Goal: Task Accomplishment & Management: Manage account settings

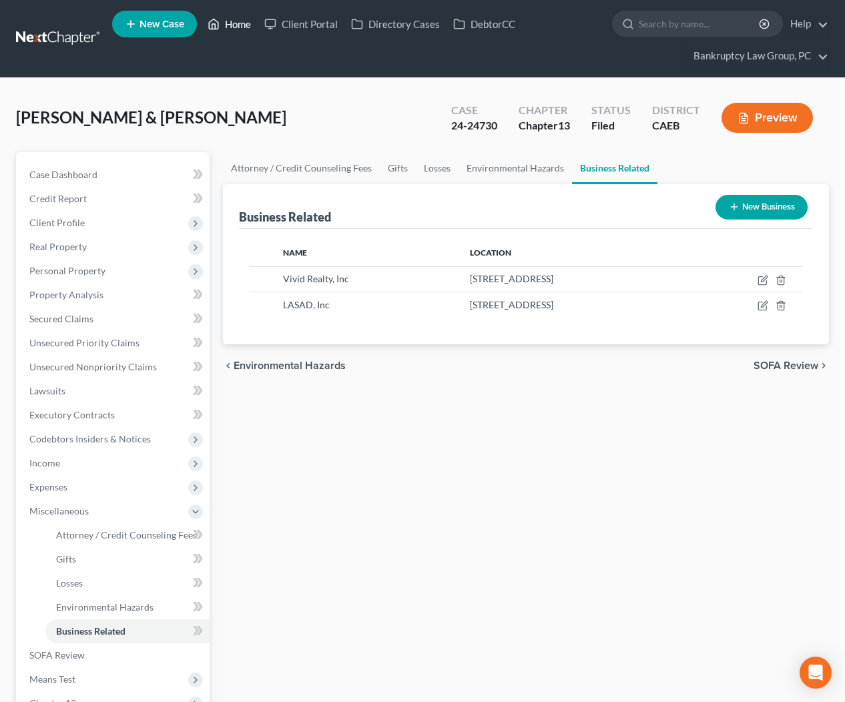
click at [230, 29] on link "Home" at bounding box center [229, 24] width 57 height 24
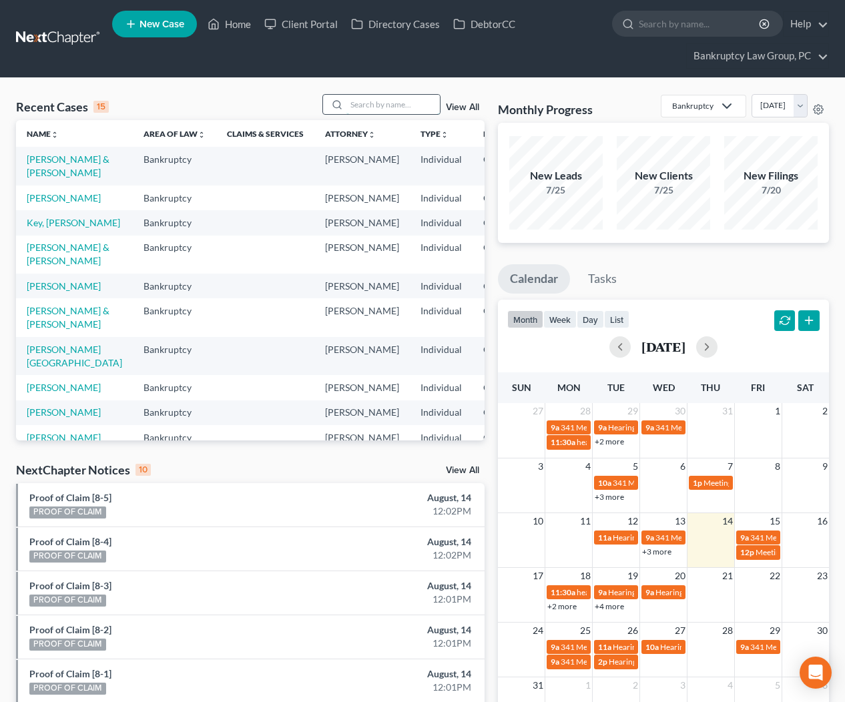
click at [372, 107] on input "search" at bounding box center [392, 104] width 93 height 19
click at [474, 467] on link "View All" at bounding box center [462, 470] width 33 height 9
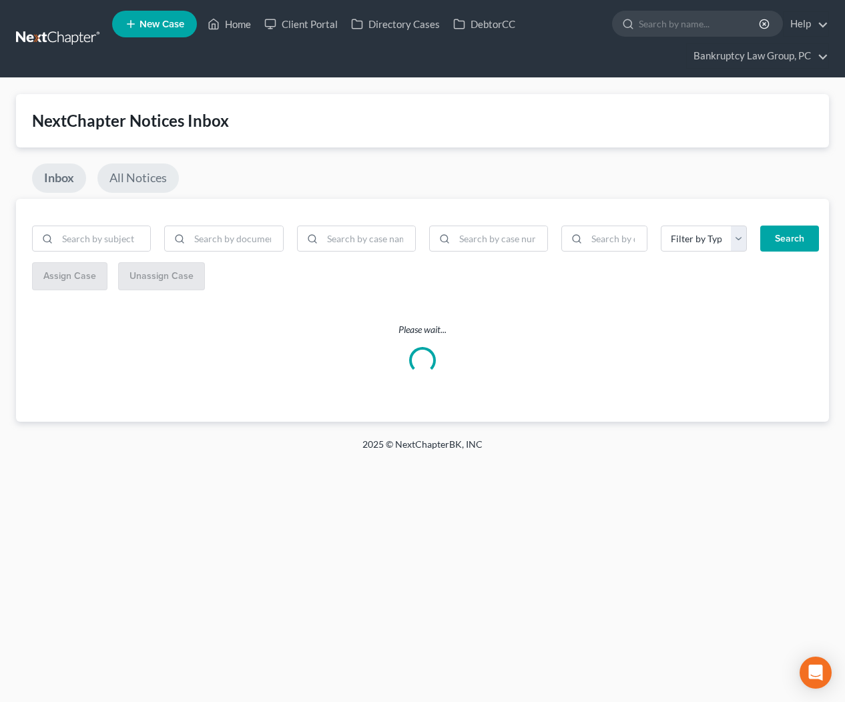
click at [149, 176] on link "All Notices" at bounding box center [137, 177] width 81 height 29
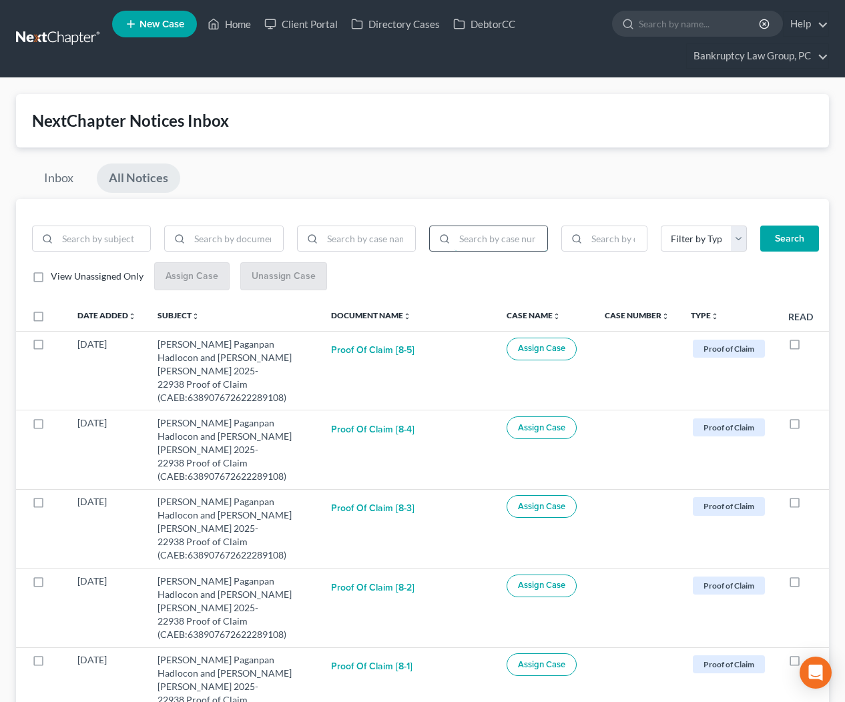
click at [505, 242] on input "search" at bounding box center [500, 238] width 93 height 25
type input "25-24248"
click at [792, 239] on button "Search" at bounding box center [789, 239] width 59 height 27
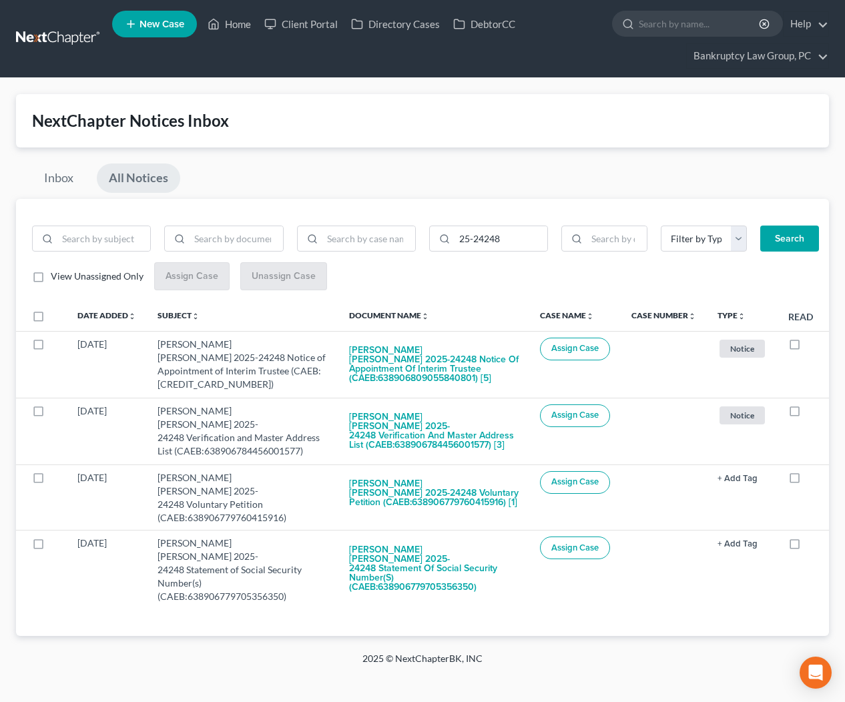
click at [51, 320] on label at bounding box center [51, 320] width 0 height 0
click at [56, 316] on input "checkbox" at bounding box center [60, 314] width 9 height 9
checkbox input "true"
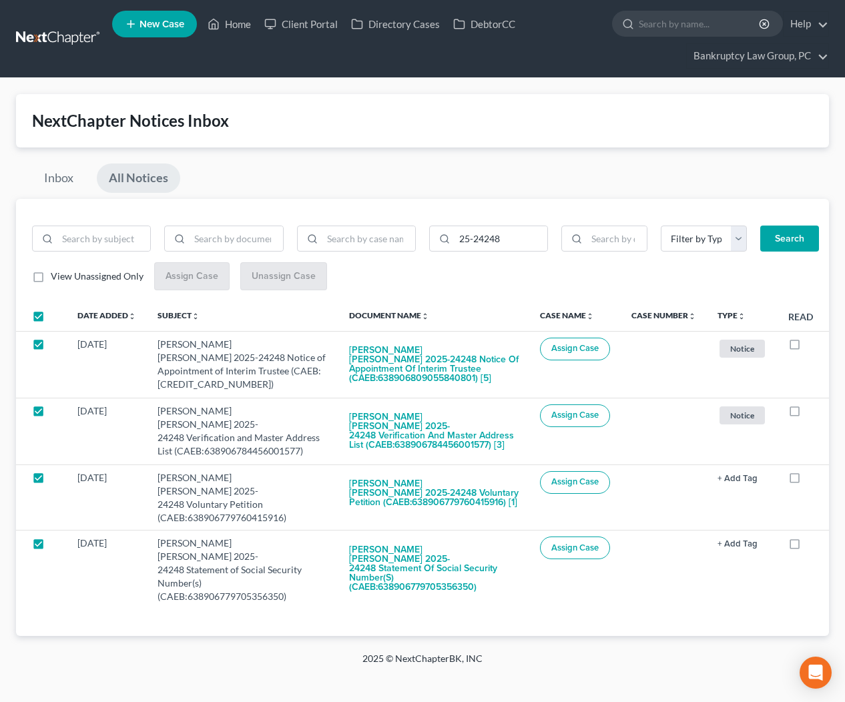
checkbox input "true"
click at [198, 277] on span "Assign Case" at bounding box center [191, 275] width 53 height 11
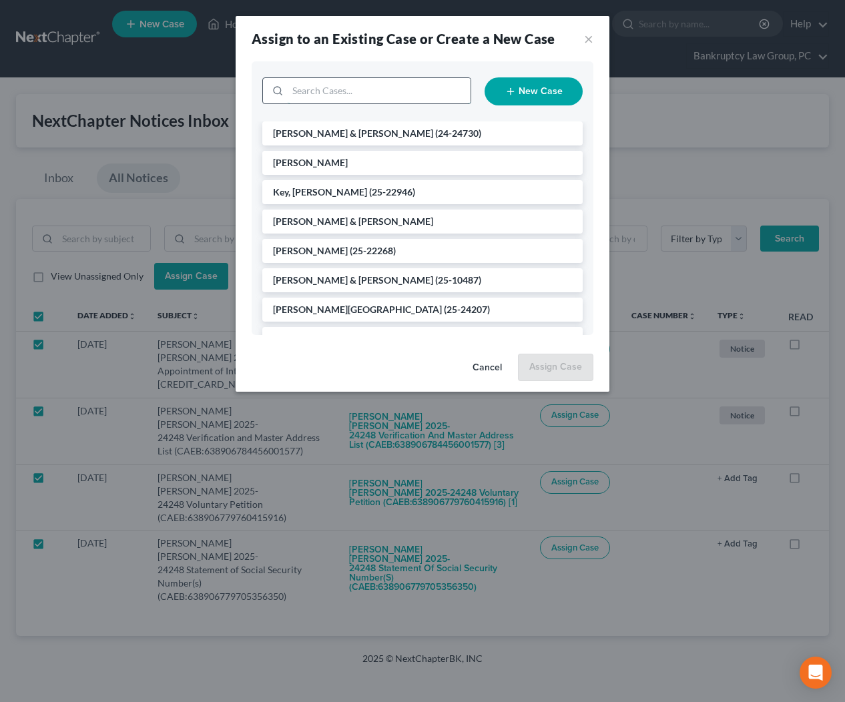
click at [380, 89] on input "search" at bounding box center [379, 90] width 183 height 25
type input "24248"
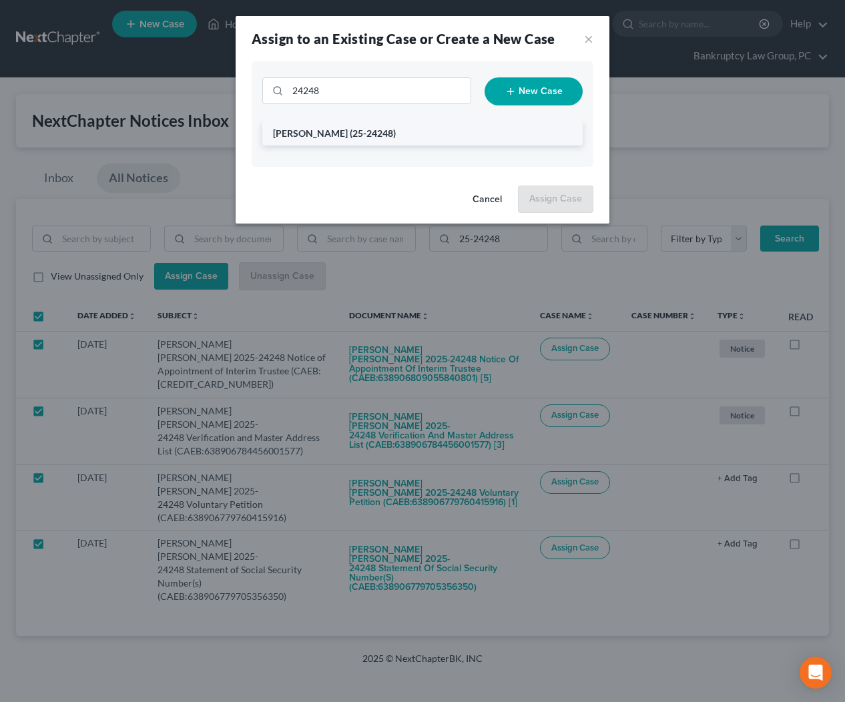
click at [406, 129] on li "[PERSON_NAME] (25-24248)" at bounding box center [422, 133] width 320 height 24
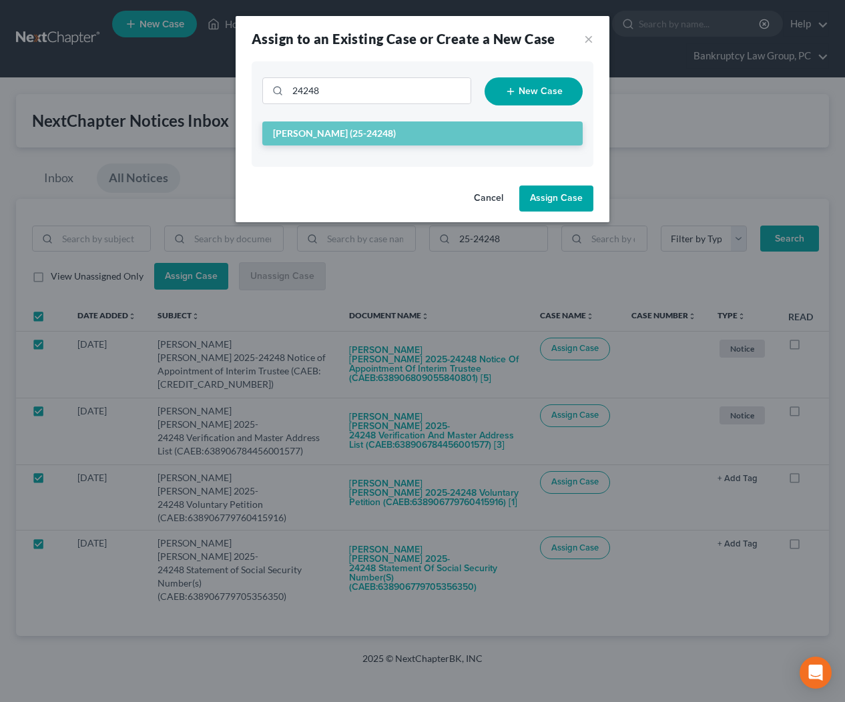
click at [575, 201] on button "Assign Case" at bounding box center [556, 199] width 74 height 27
checkbox input "false"
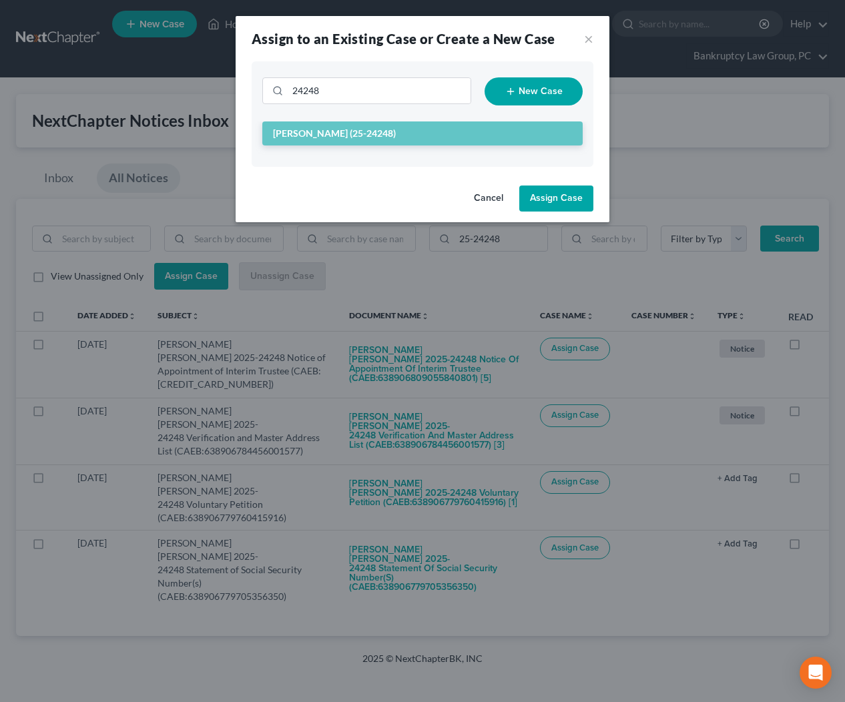
checkbox input "false"
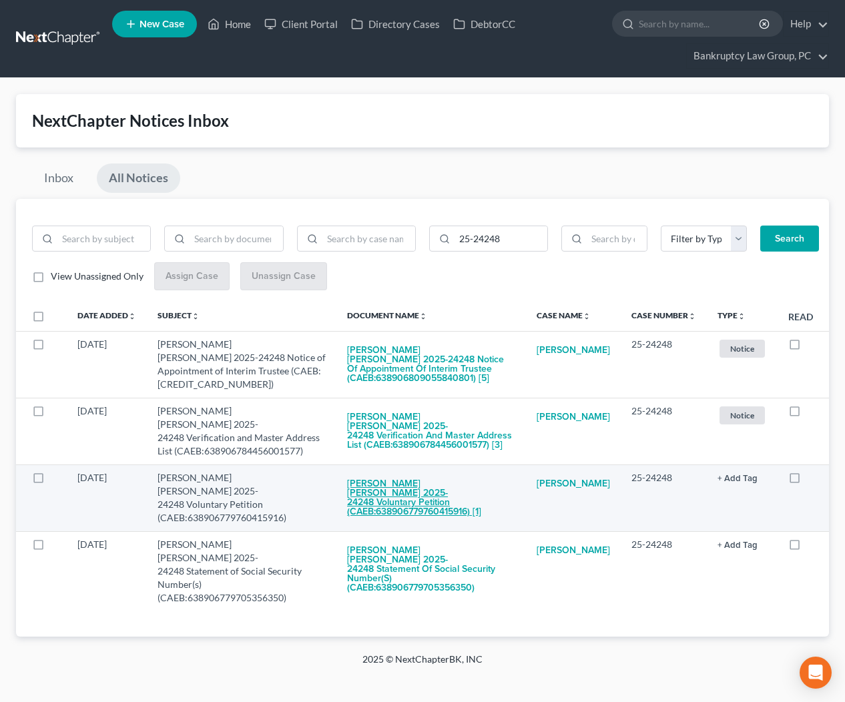
click at [433, 482] on button "[PERSON_NAME] [PERSON_NAME] 2025-24248 Voluntary Petition (CAEB:638906779760415…" at bounding box center [431, 498] width 168 height 55
checkbox input "true"
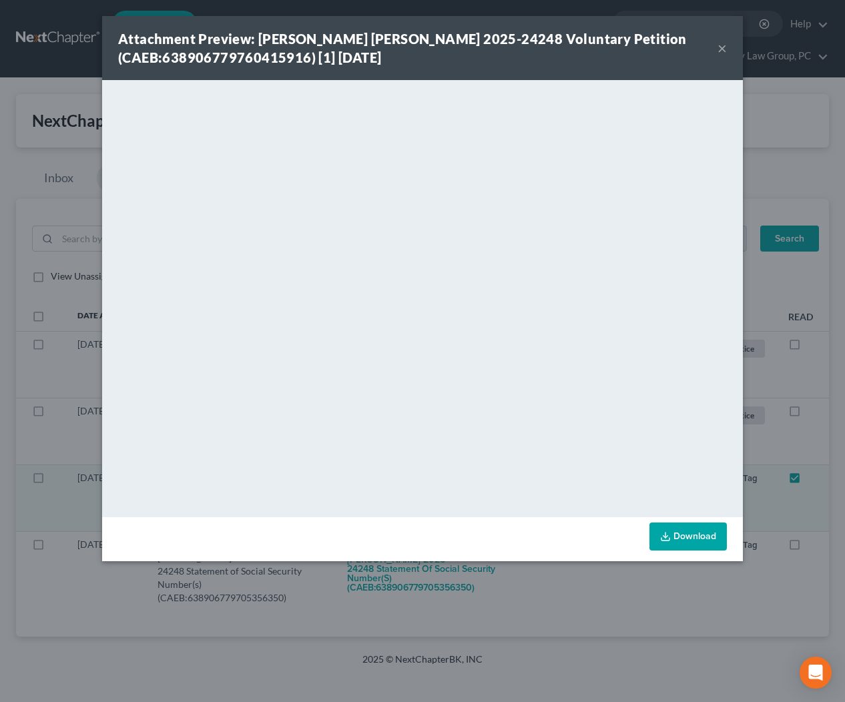
click at [717, 47] on button "×" at bounding box center [721, 48] width 9 height 16
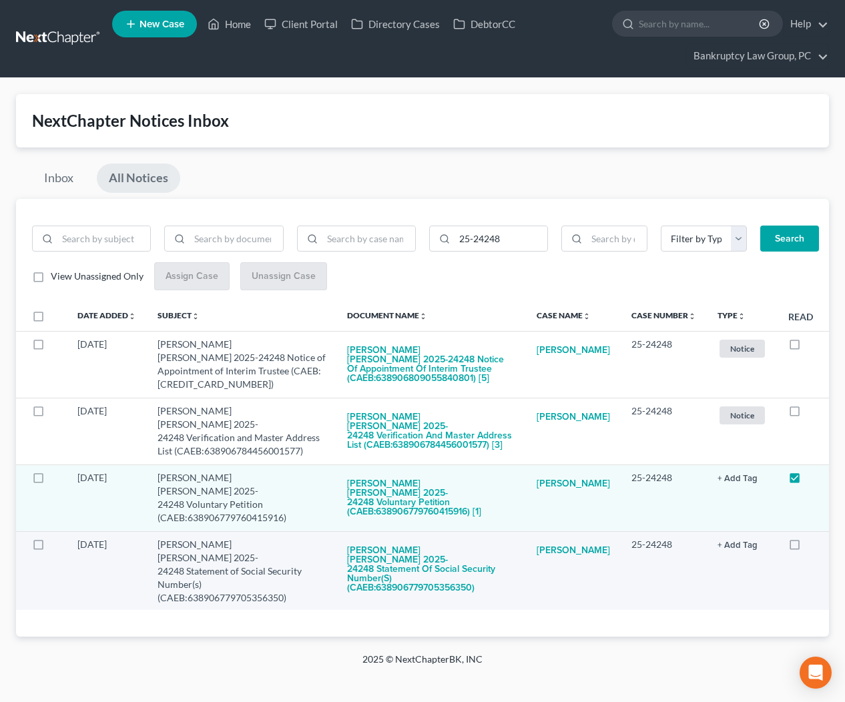
click at [807, 548] on label at bounding box center [807, 548] width 0 height 0
click at [812, 538] on input "checkbox" at bounding box center [816, 542] width 9 height 9
checkbox input "true"
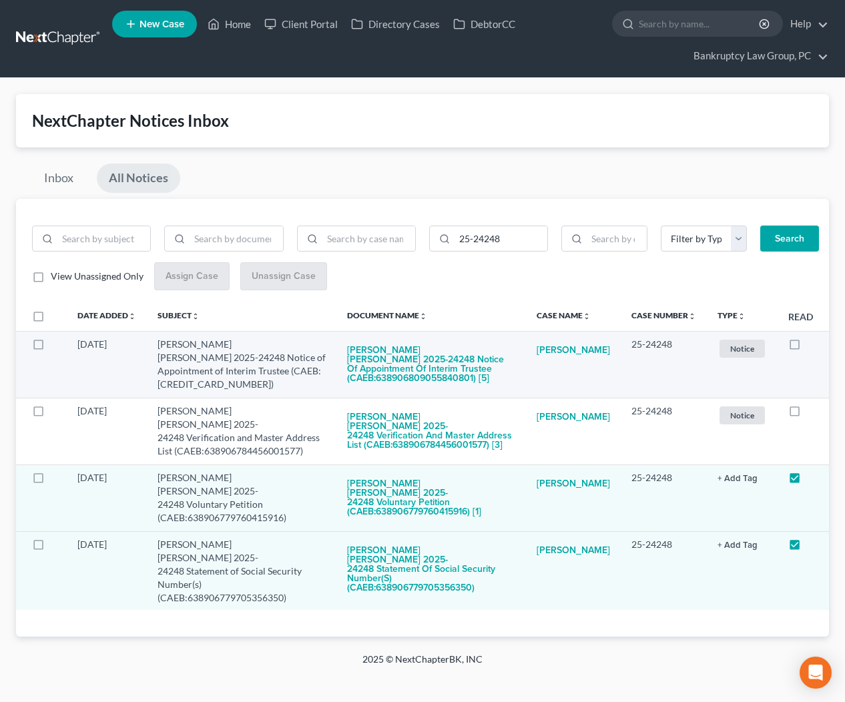
drag, startPoint x: 795, startPoint y: 405, endPoint x: 793, endPoint y: 372, distance: 33.4
click at [807, 414] on label at bounding box center [807, 414] width 0 height 0
click at [812, 405] on input "checkbox" at bounding box center [816, 408] width 9 height 9
checkbox input "true"
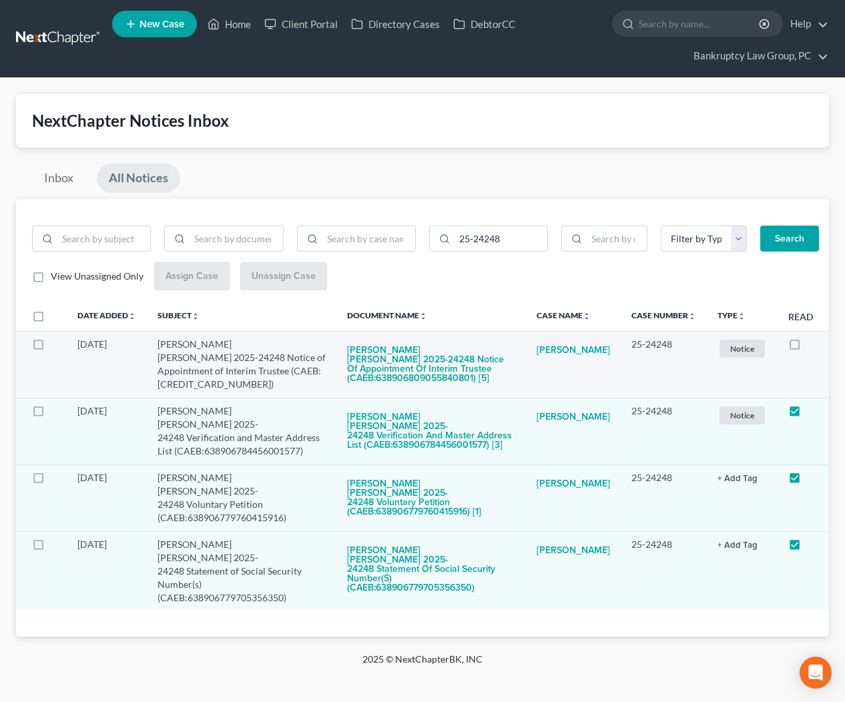
click at [807, 348] on label at bounding box center [807, 348] width 0 height 0
click at [812, 345] on input "checkbox" at bounding box center [816, 342] width 9 height 9
checkbox input "true"
drag, startPoint x: 507, startPoint y: 242, endPoint x: 396, endPoint y: 252, distance: 111.9
click at [392, 240] on form "25-24248 Filter by Type BLG- BLG-3 BLG-7 CC Cert Court Ruling Debtor Ed Cert Di…" at bounding box center [422, 244] width 794 height 37
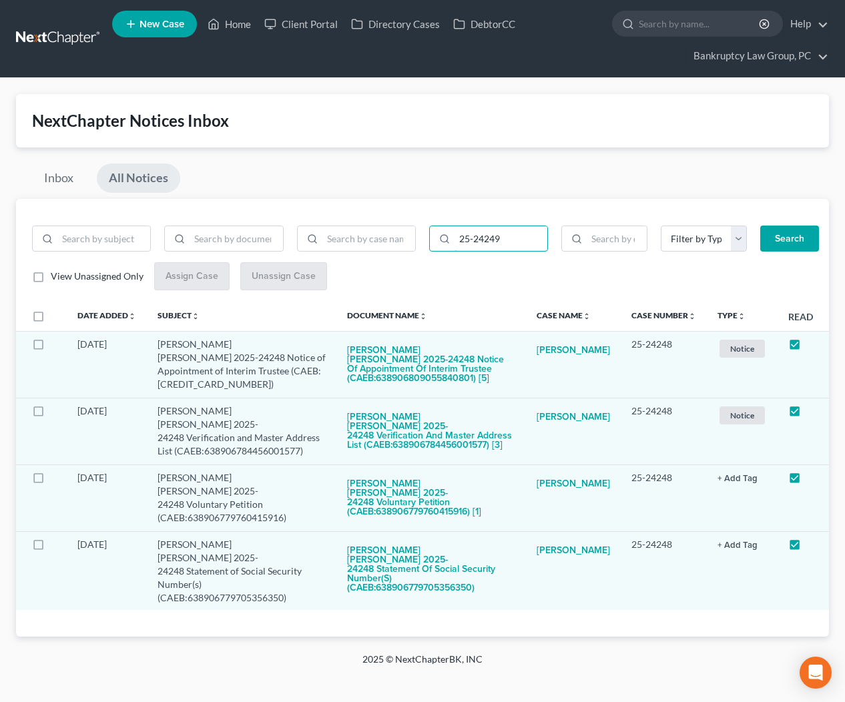
type input "25-24249"
click at [791, 237] on button "Search" at bounding box center [789, 239] width 59 height 27
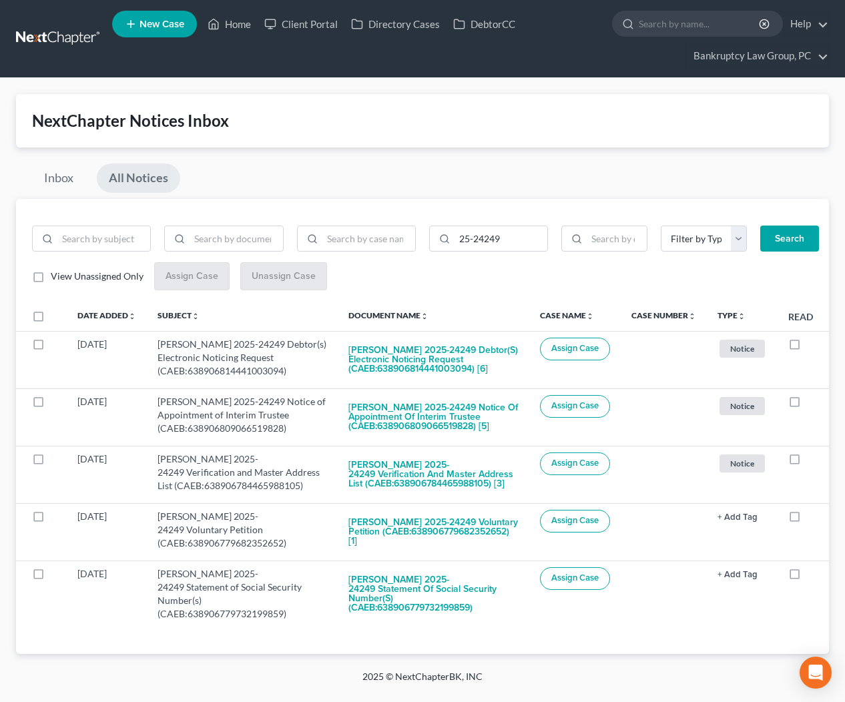
click at [51, 320] on label at bounding box center [51, 320] width 0 height 0
click at [56, 316] on input "checkbox" at bounding box center [60, 314] width 9 height 9
checkbox input "true"
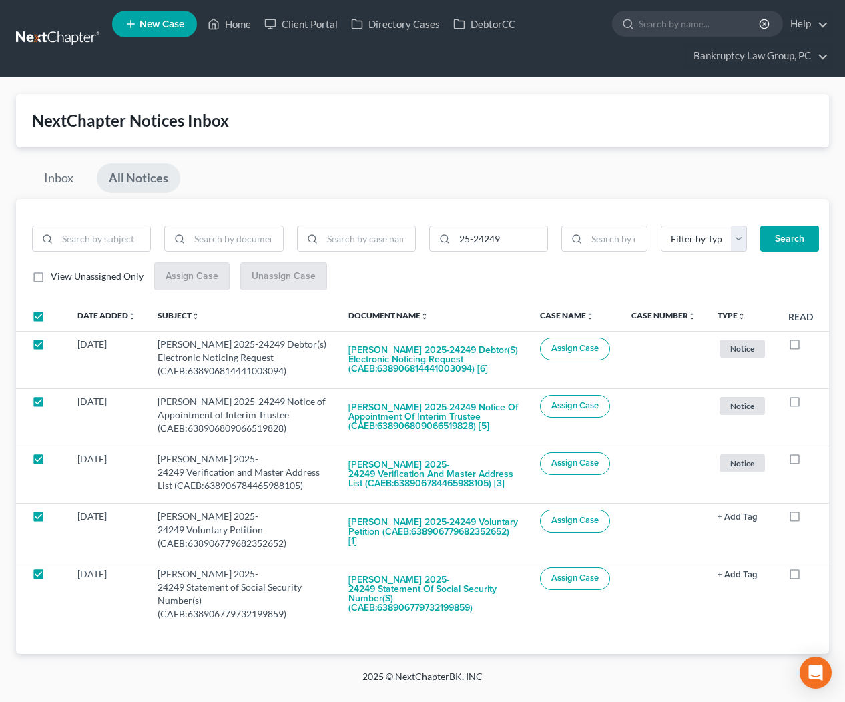
checkbox input "true"
click at [183, 282] on button "Assign Case" at bounding box center [191, 276] width 74 height 27
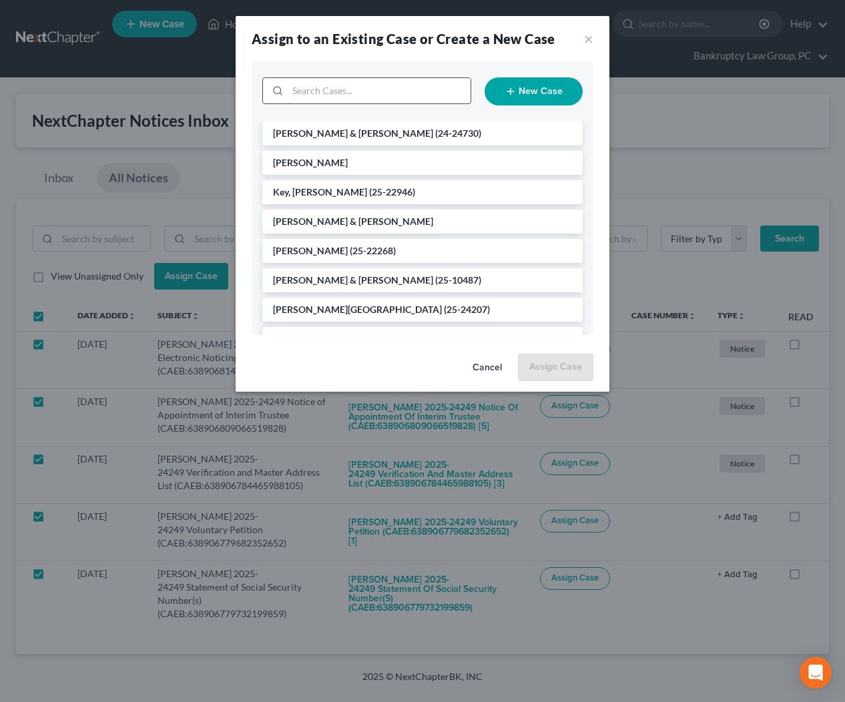
click at [393, 90] on input "search" at bounding box center [379, 90] width 183 height 25
type input "24249"
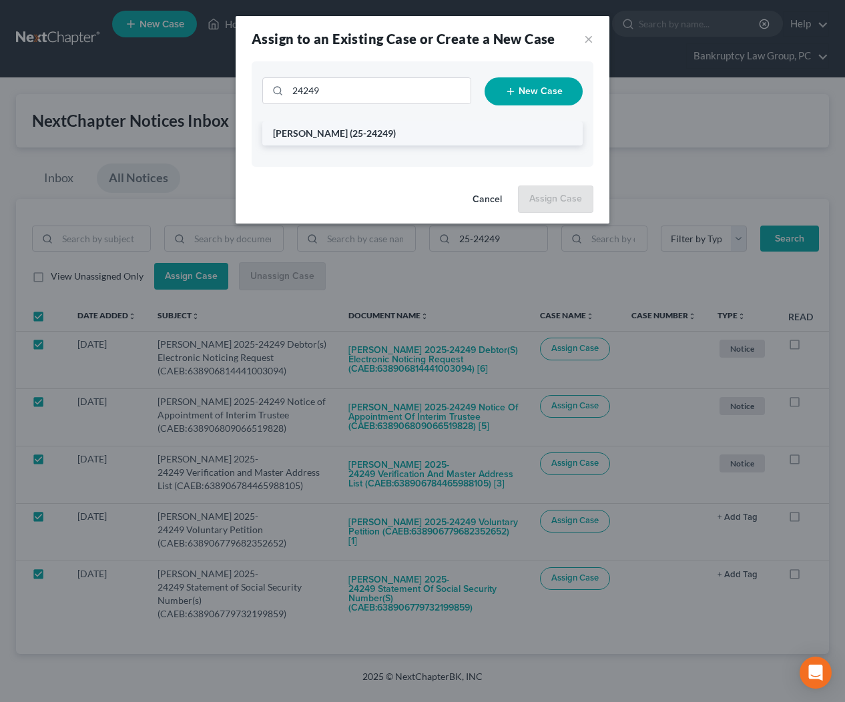
click at [386, 133] on li "[PERSON_NAME] (25-24249)" at bounding box center [422, 133] width 320 height 24
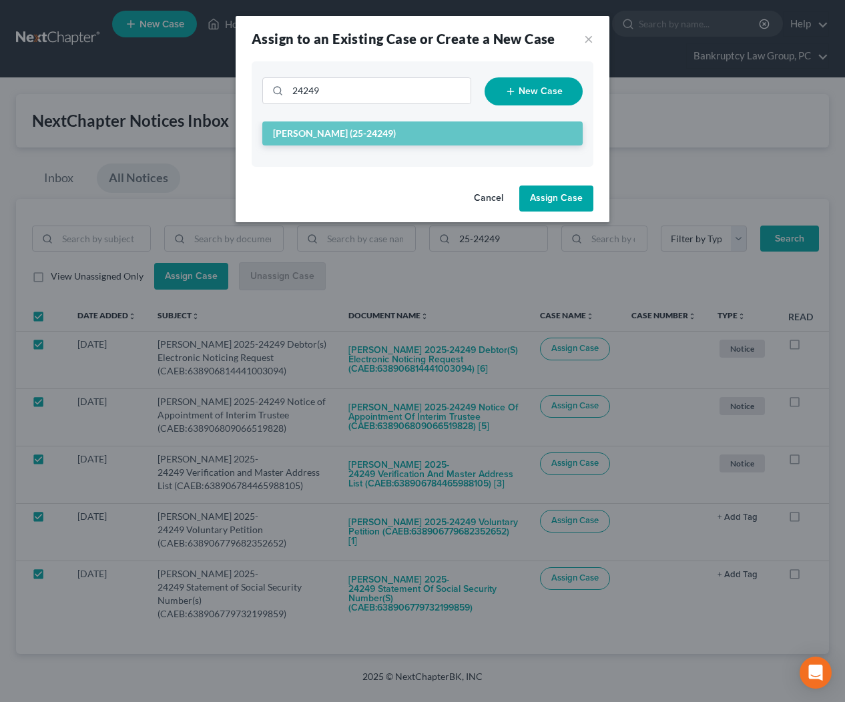
click at [553, 198] on button "Assign Case" at bounding box center [556, 199] width 74 height 27
checkbox input "false"
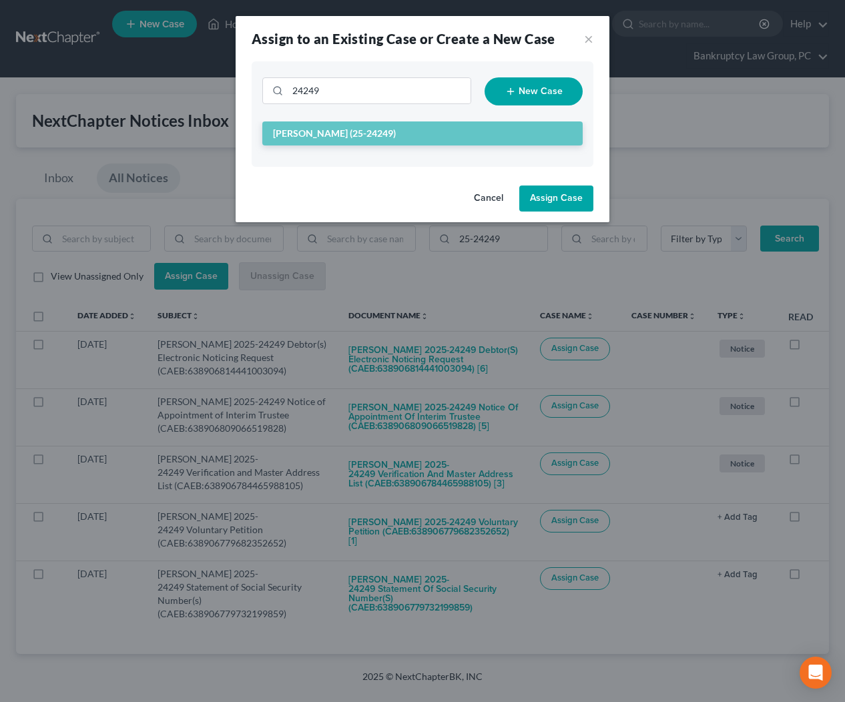
checkbox input "false"
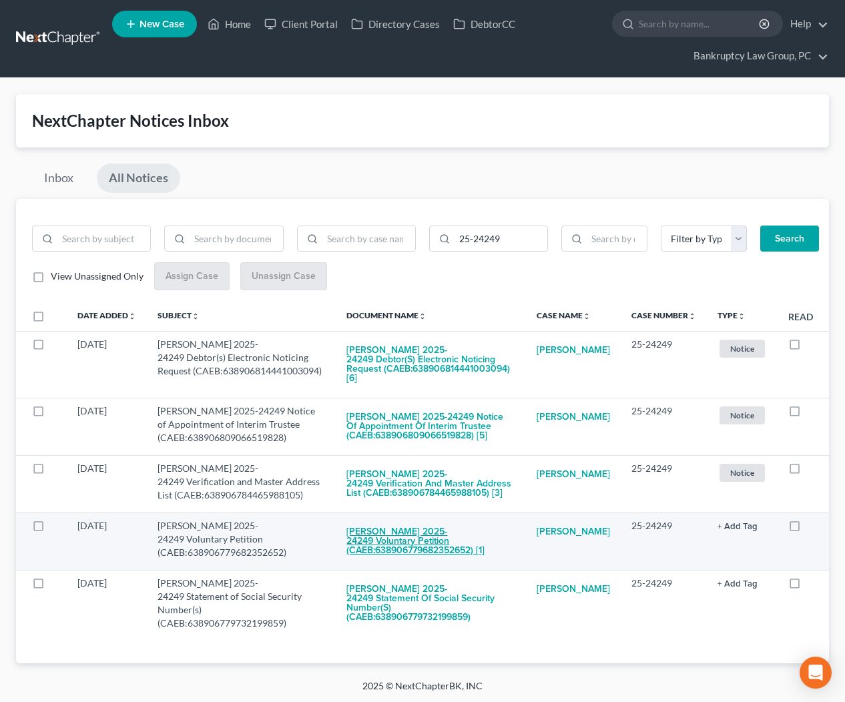
click at [456, 530] on button "[PERSON_NAME] 2025-24249 Voluntary Petition (CAEB:638906779682352652) [1]" at bounding box center [430, 541] width 169 height 45
checkbox input "true"
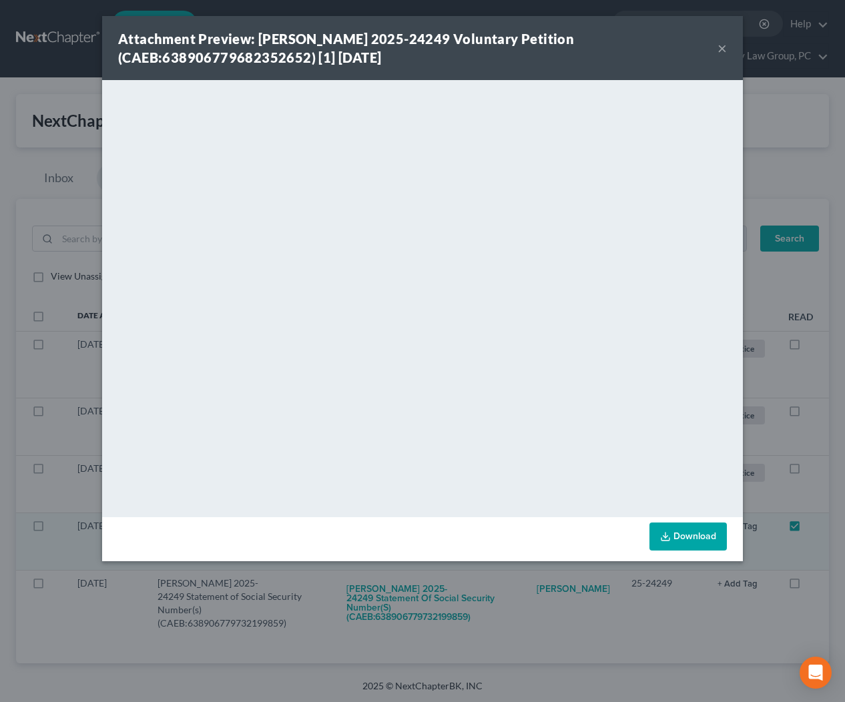
drag, startPoint x: 721, startPoint y: 48, endPoint x: 737, endPoint y: 62, distance: 20.8
click at [721, 48] on button "×" at bounding box center [721, 48] width 9 height 16
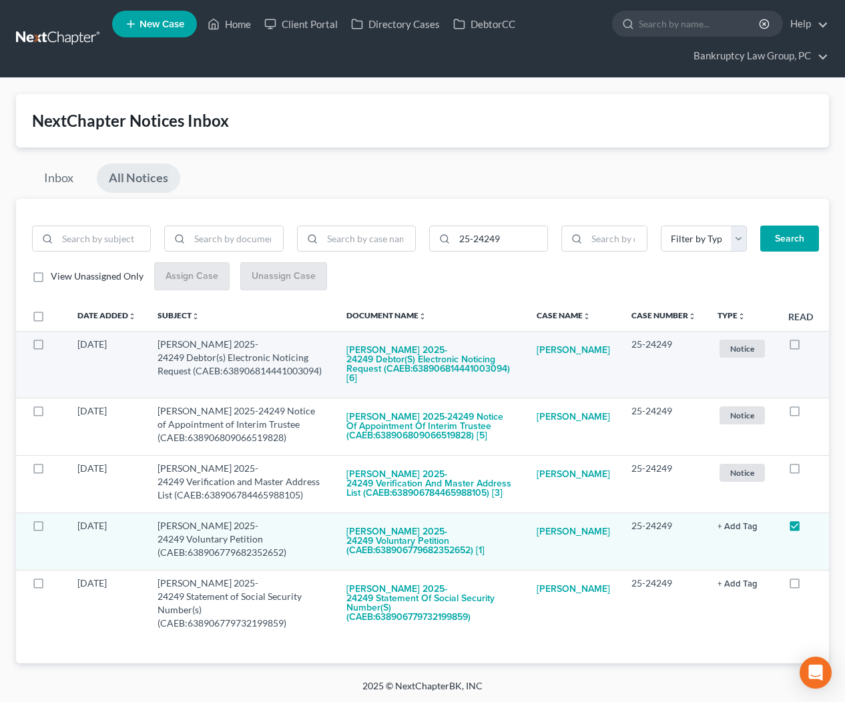
click at [807, 348] on label at bounding box center [807, 348] width 0 height 0
click at [812, 346] on input "checkbox" at bounding box center [816, 342] width 9 height 9
checkbox input "true"
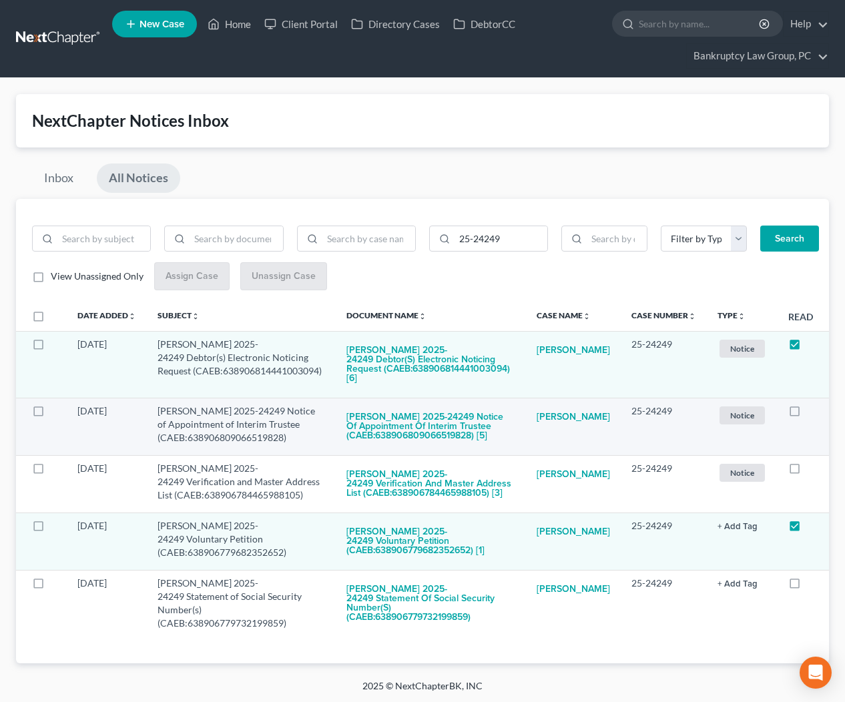
drag, startPoint x: 793, startPoint y: 401, endPoint x: 786, endPoint y: 438, distance: 38.1
click at [807, 414] on label at bounding box center [807, 414] width 0 height 0
click at [812, 404] on input "checkbox" at bounding box center [816, 408] width 9 height 9
checkbox input "true"
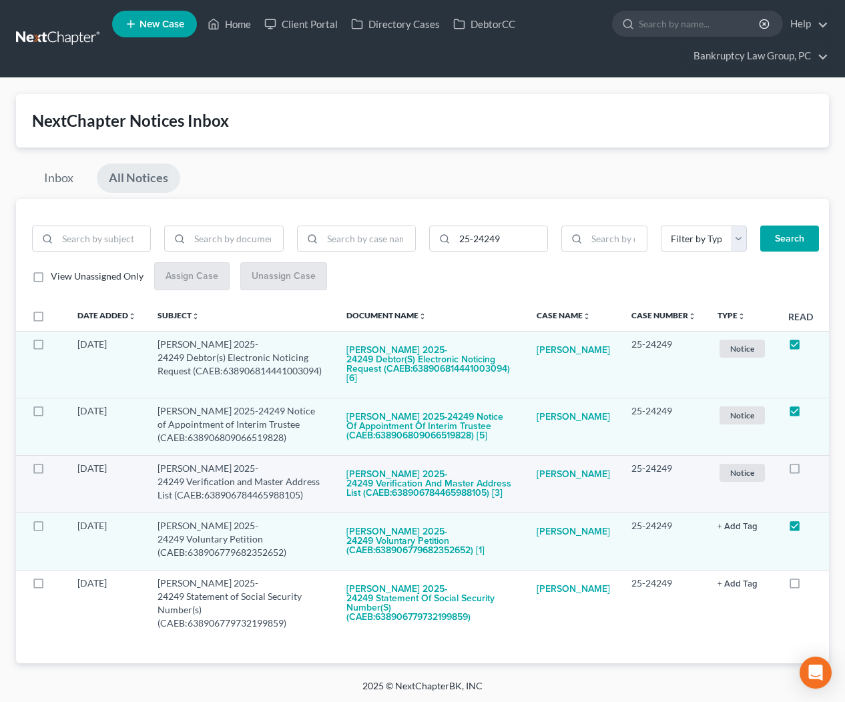
click at [807, 472] on label at bounding box center [807, 472] width 0 height 0
click at [812, 462] on input "checkbox" at bounding box center [816, 466] width 9 height 9
checkbox input "true"
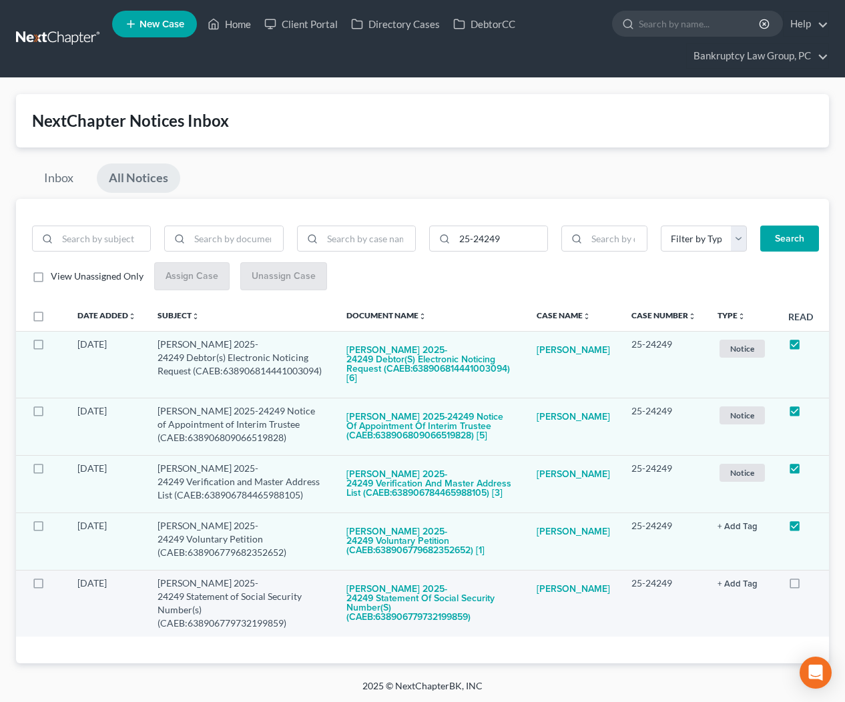
click at [807, 587] on label at bounding box center [807, 587] width 0 height 0
click at [812, 577] on input "checkbox" at bounding box center [816, 581] width 9 height 9
checkbox input "true"
